Goal: Transaction & Acquisition: Purchase product/service

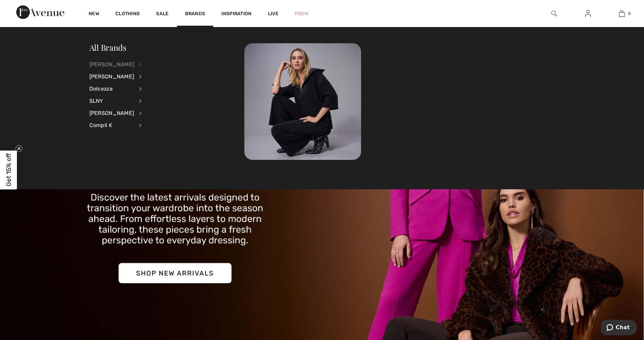
click at [115, 62] on div "[PERSON_NAME]" at bounding box center [111, 65] width 45 height 12
click at [152, 156] on link "Tops" at bounding box center [176, 153] width 52 height 11
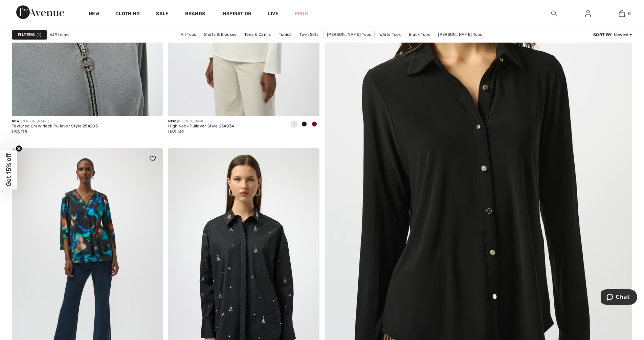
scroll to position [214, 0]
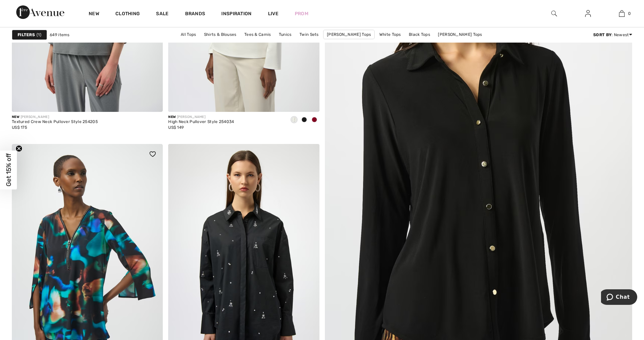
click at [94, 241] on img at bounding box center [87, 257] width 151 height 226
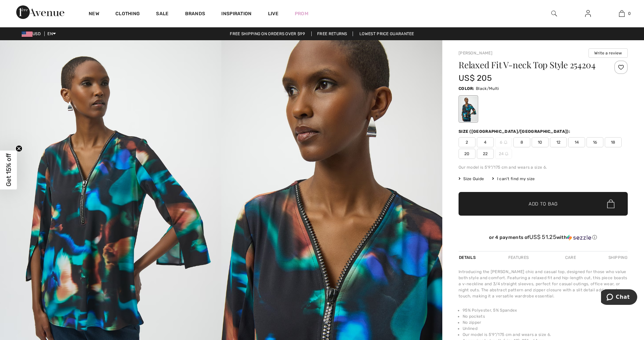
click at [614, 142] on span "18" at bounding box center [612, 142] width 17 height 10
click at [556, 202] on span "Add to Bag" at bounding box center [542, 204] width 29 height 7
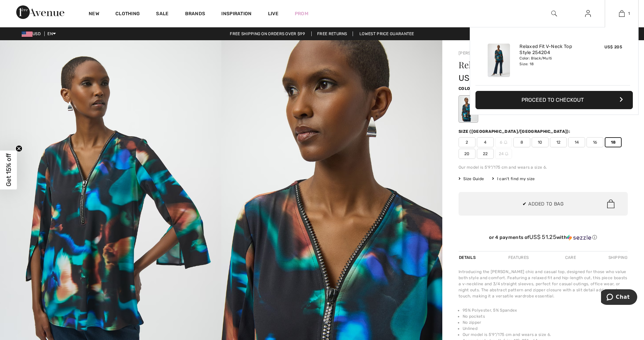
click at [553, 103] on button "Proceed to Checkout" at bounding box center [553, 100] width 157 height 18
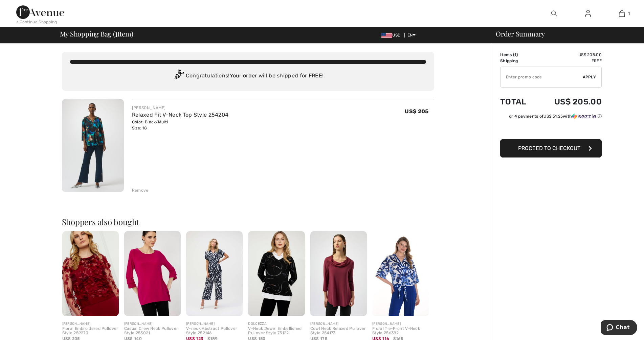
click at [559, 150] on span "Proceed to Checkout" at bounding box center [549, 148] width 62 height 6
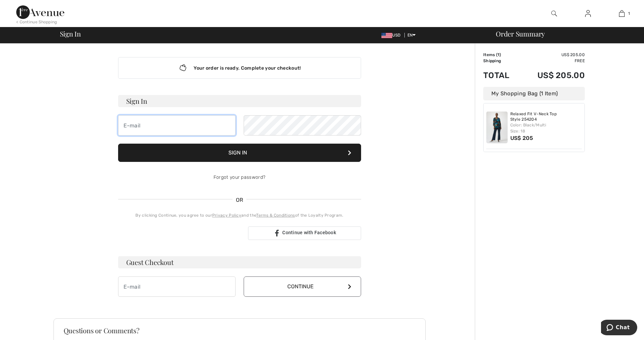
click at [157, 123] on input "email" at bounding box center [176, 125] width 117 height 20
type input "x6uestx@aol.com"
click at [230, 156] on button "Sign In" at bounding box center [239, 153] width 243 height 18
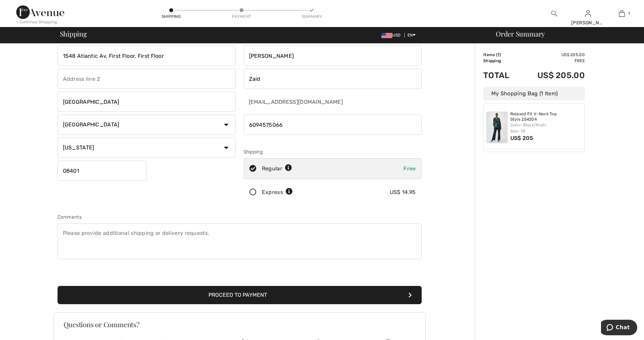
scroll to position [34, 0]
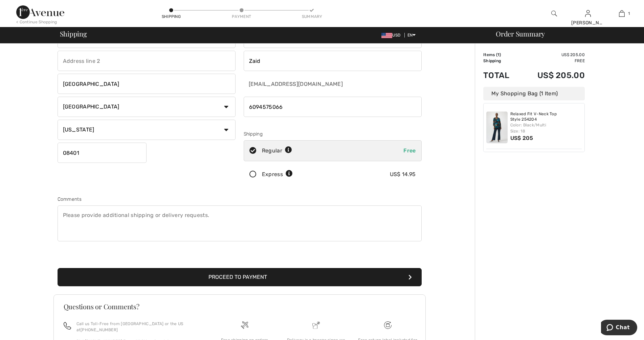
click at [250, 280] on button "Proceed to Payment" at bounding box center [240, 277] width 364 height 18
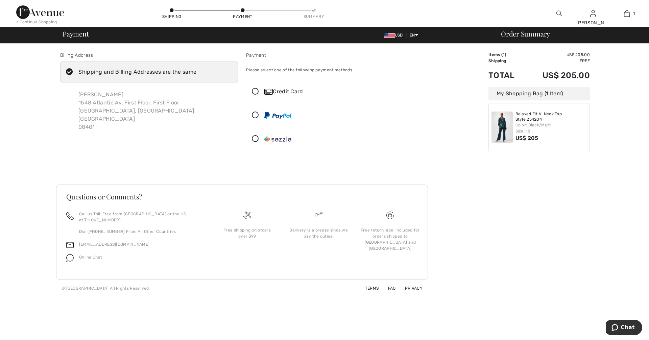
click at [254, 90] on icon at bounding box center [256, 91] width 18 height 7
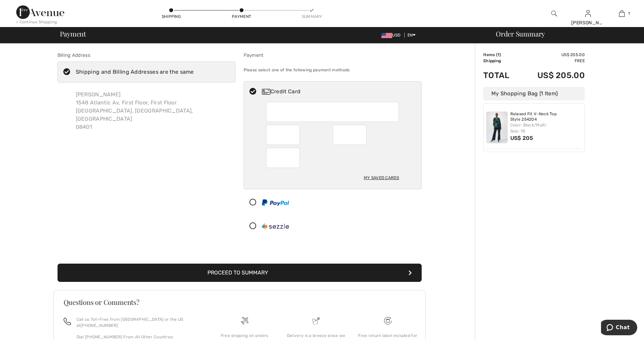
click at [271, 278] on button "Proceed to Summary" at bounding box center [240, 273] width 364 height 18
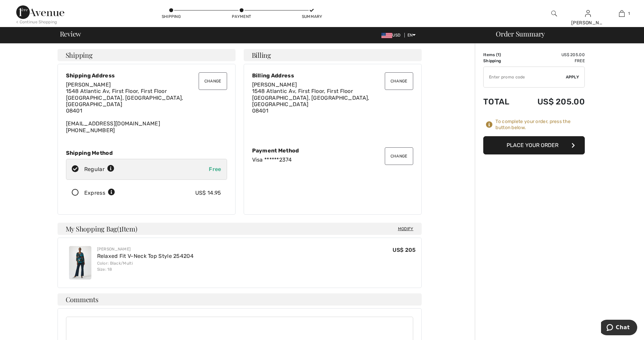
click at [556, 143] on button "Place Your Order" at bounding box center [533, 145] width 101 height 18
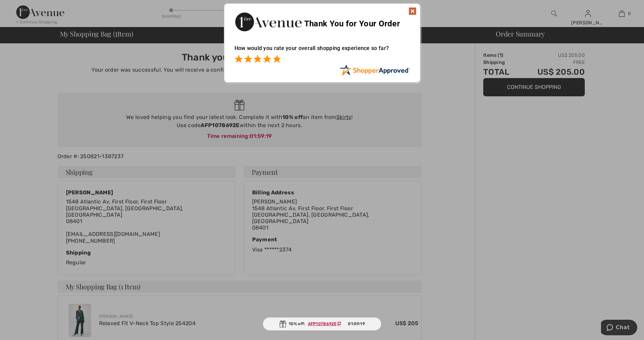
click at [278, 57] on span at bounding box center [277, 59] width 8 height 8
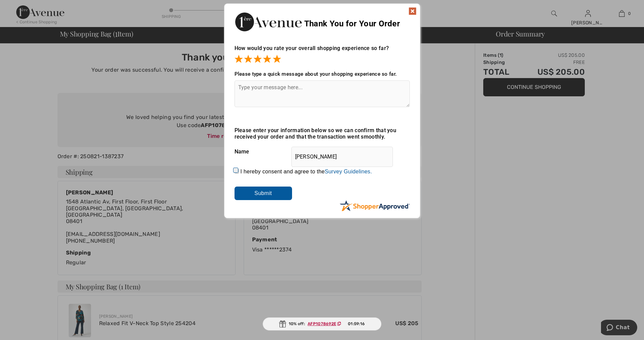
click at [264, 95] on textarea at bounding box center [321, 94] width 175 height 27
type textarea "best store to shop at soooo fast"
click at [234, 169] on input "I hereby consent and agree to the By submitting a review, you grant permission …" at bounding box center [236, 171] width 4 height 4
checkbox input "true"
click at [257, 196] on input "Submit" at bounding box center [263, 194] width 58 height 14
